Goal: Understand process/instructions

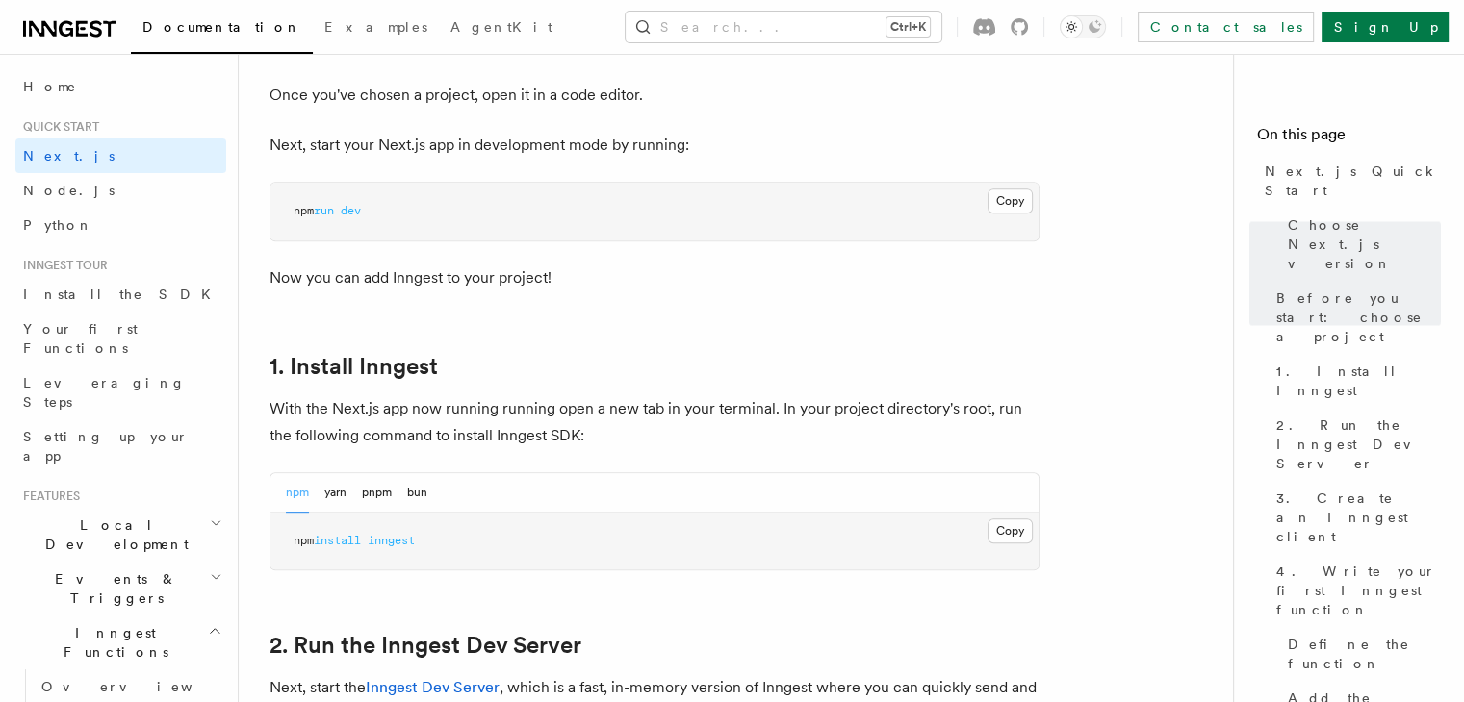
scroll to position [937, 0]
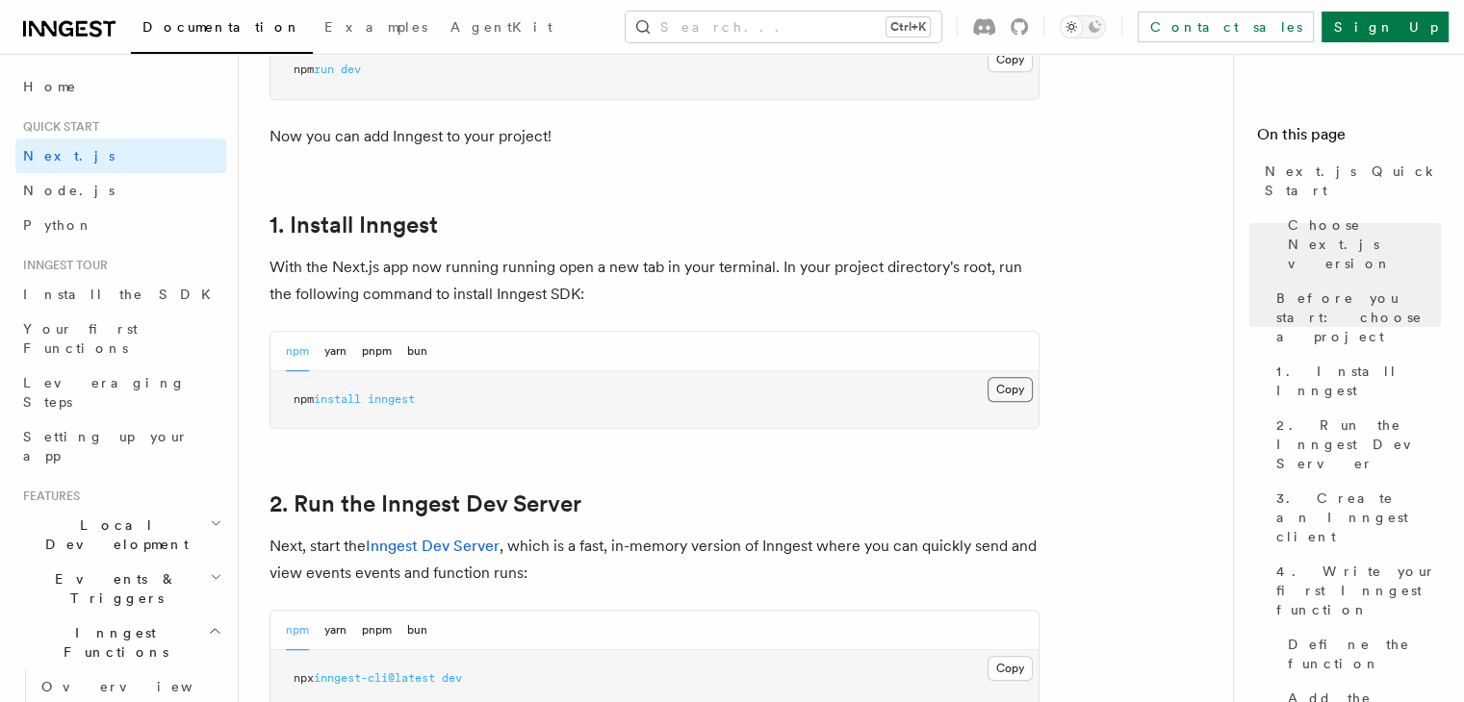
click at [1006, 385] on button "Copy Copied" at bounding box center [1009, 389] width 45 height 25
click at [388, 350] on button "pnpm" at bounding box center [377, 351] width 30 height 39
click at [978, 383] on pre "pnpm add inngest" at bounding box center [654, 400] width 768 height 58
click at [996, 384] on button "Copy Copied" at bounding box center [1009, 389] width 45 height 25
click at [998, 383] on button "Copy Copied" at bounding box center [1009, 389] width 45 height 25
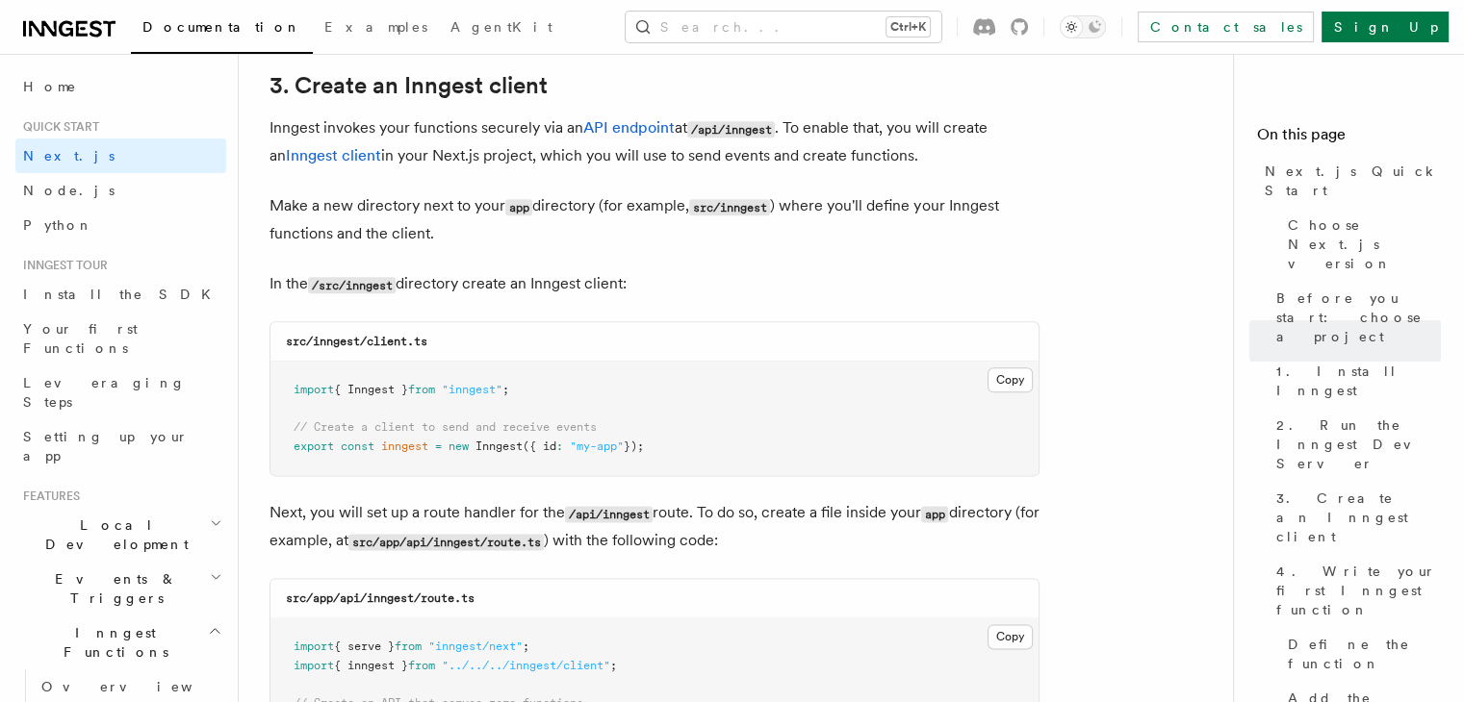
scroll to position [2277, 0]
click at [1005, 379] on button "Copy Copied" at bounding box center [1009, 381] width 45 height 25
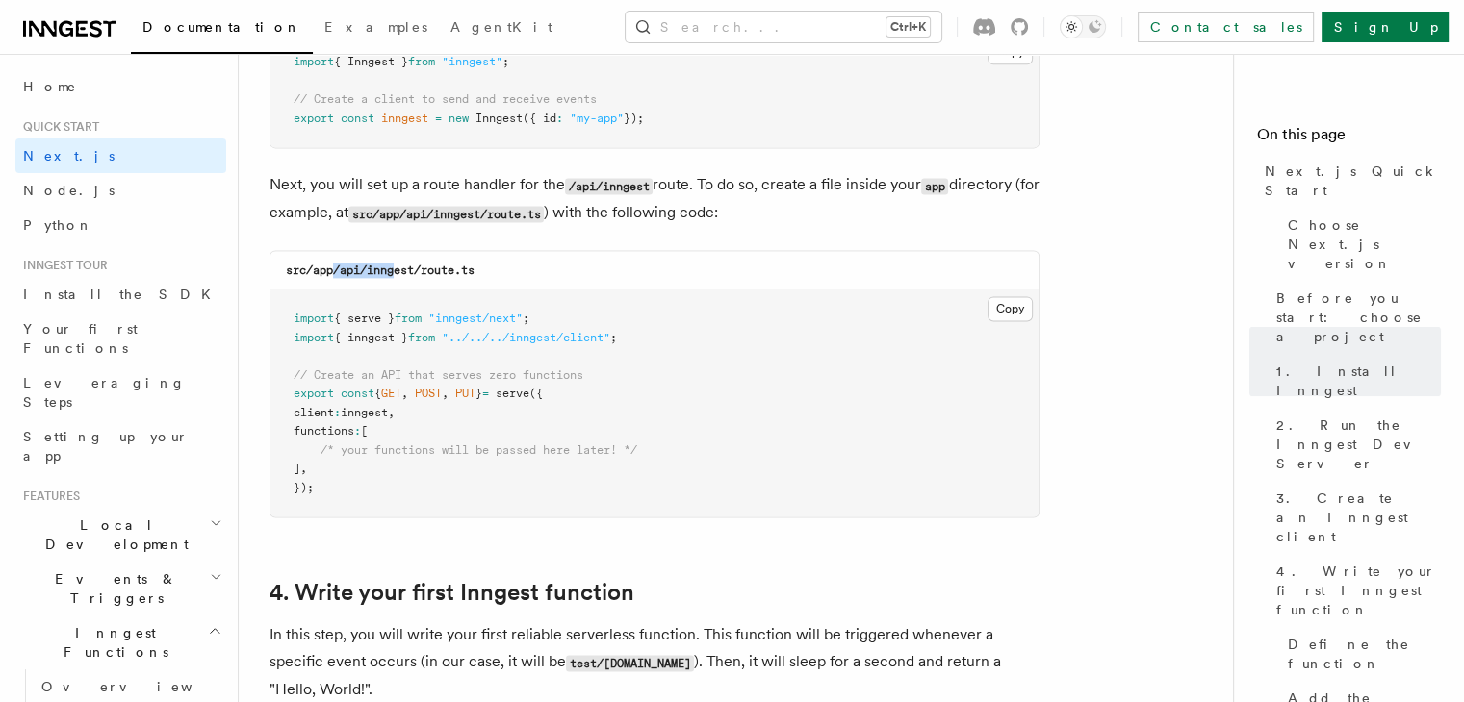
drag, startPoint x: 333, startPoint y: 271, endPoint x: 393, endPoint y: 279, distance: 60.2
click at [393, 279] on div "src/app/api/inngest/route.ts" at bounding box center [654, 270] width 768 height 39
click at [340, 273] on code "src/app/api/inngest/route.ts" at bounding box center [380, 270] width 189 height 13
drag, startPoint x: 340, startPoint y: 273, endPoint x: 498, endPoint y: 270, distance: 157.8
click at [498, 270] on div "src/app/api/inngest/route.ts" at bounding box center [654, 270] width 768 height 39
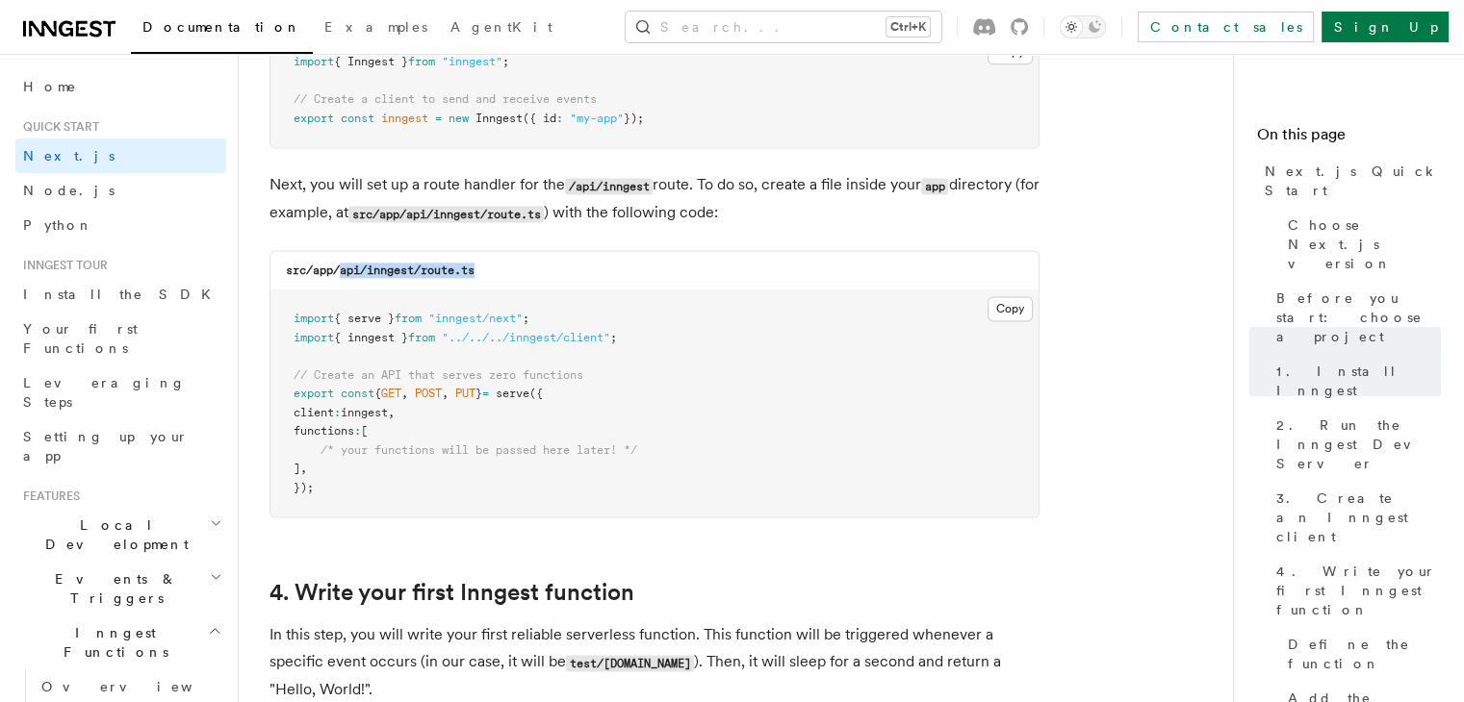
copy code "api/inngest/route.ts"
click at [1000, 310] on button "Copy Copied" at bounding box center [1009, 308] width 45 height 25
